Goal: Information Seeking & Learning: Find specific fact

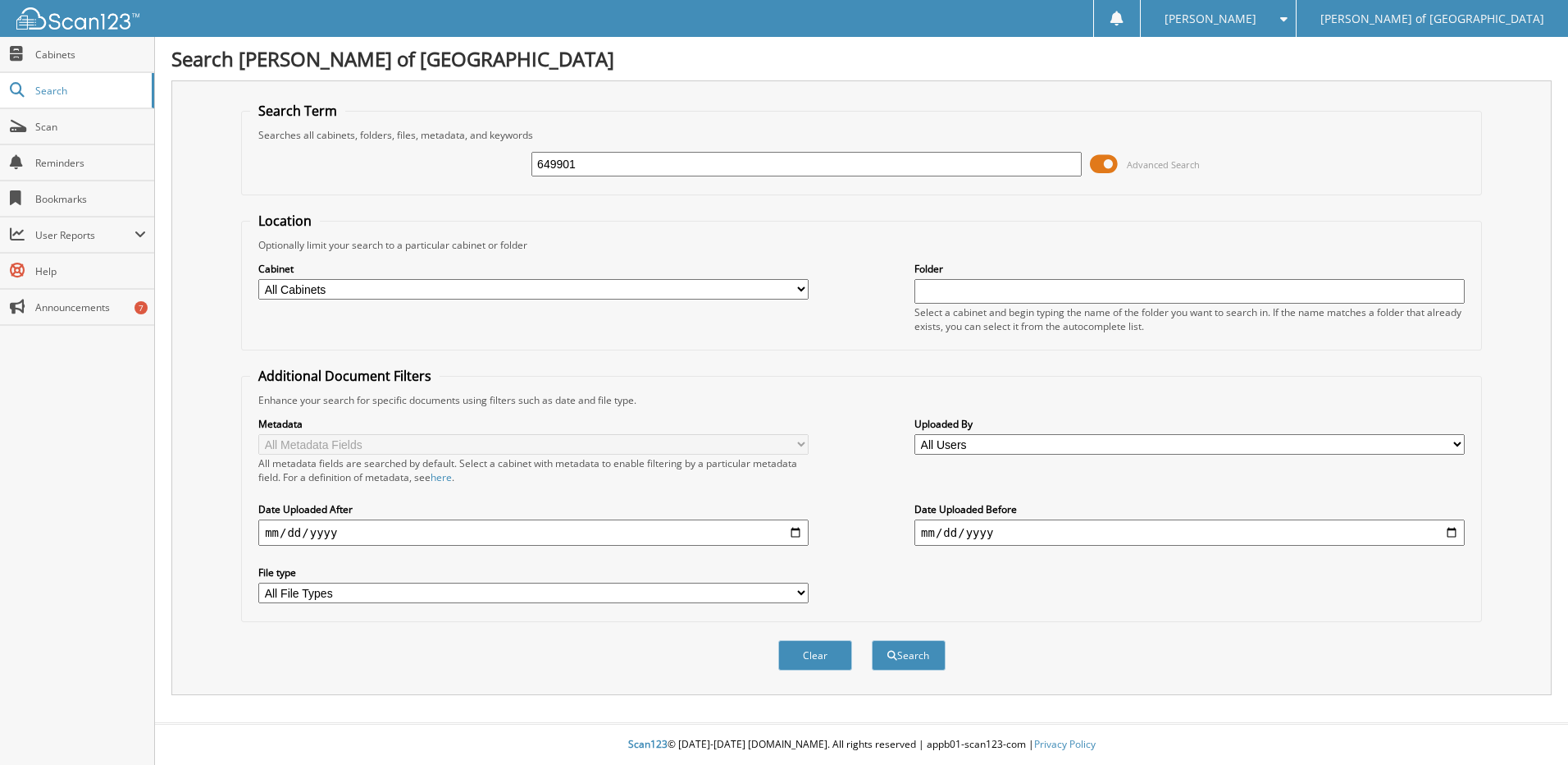
type input "649901"
click at [872, 640] on button "Search" at bounding box center [908, 655] width 74 height 30
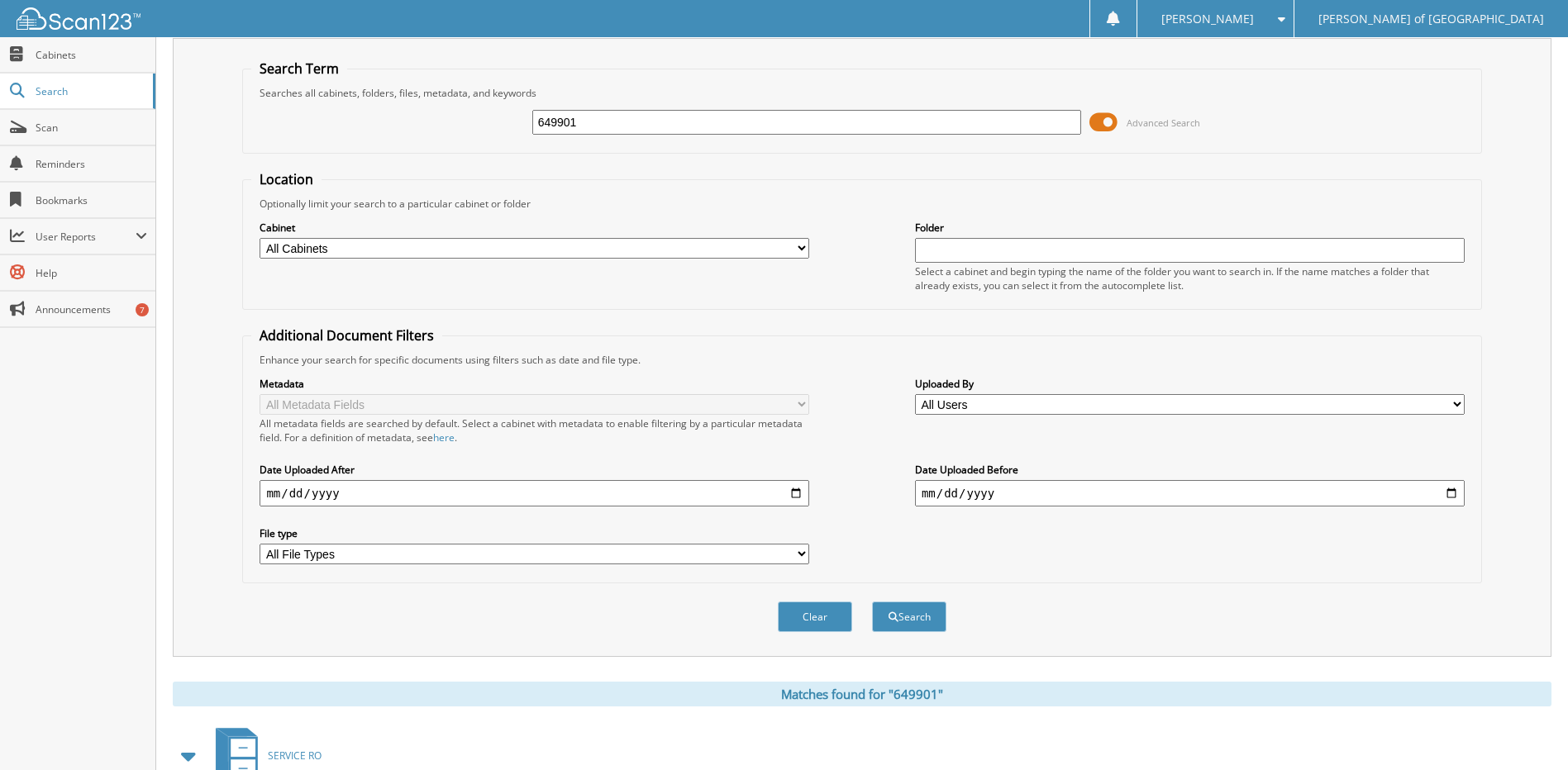
scroll to position [218, 0]
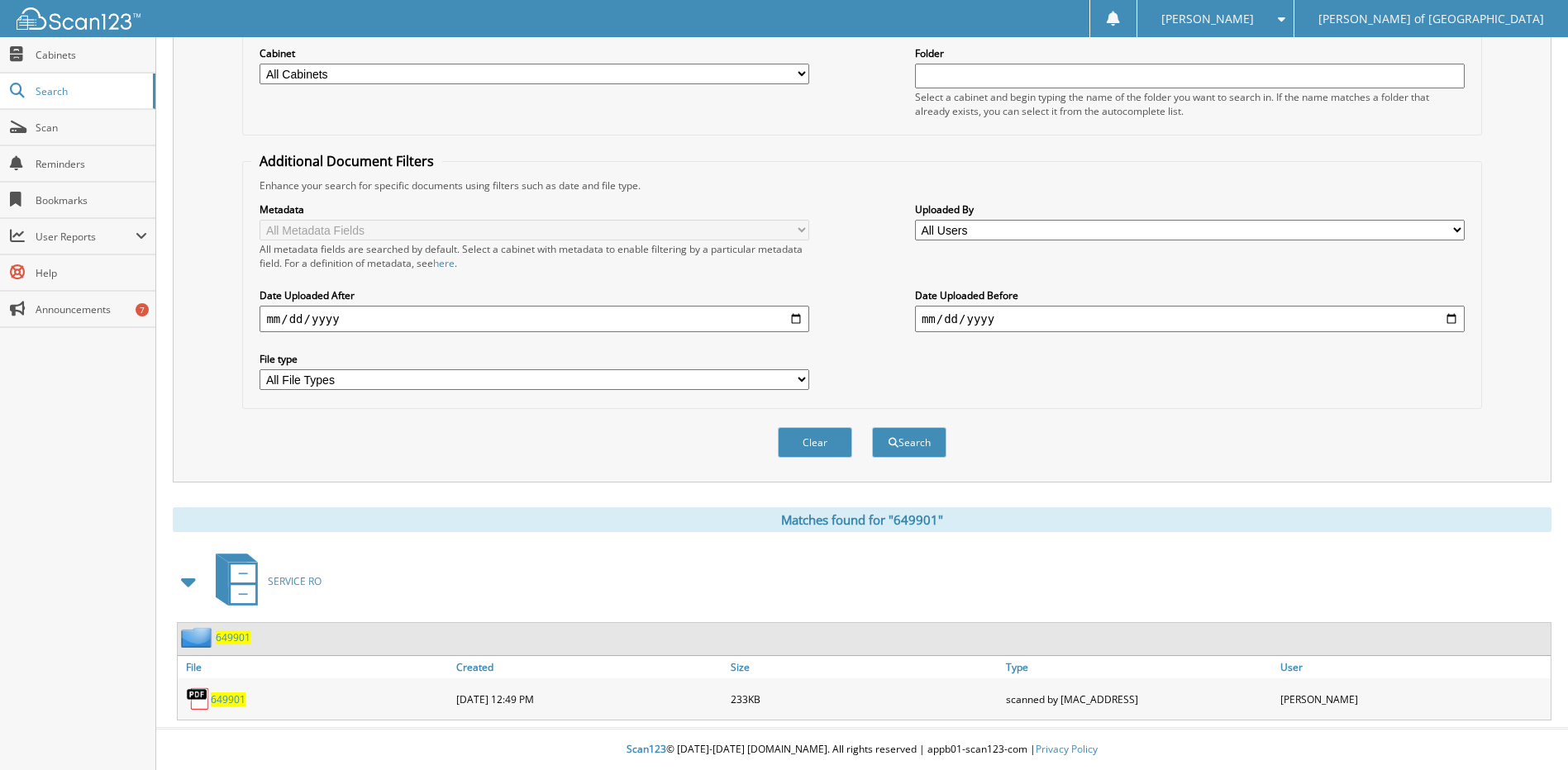
click at [226, 696] on span "649901" at bounding box center [228, 699] width 35 height 14
